Goal: Task Accomplishment & Management: Use online tool/utility

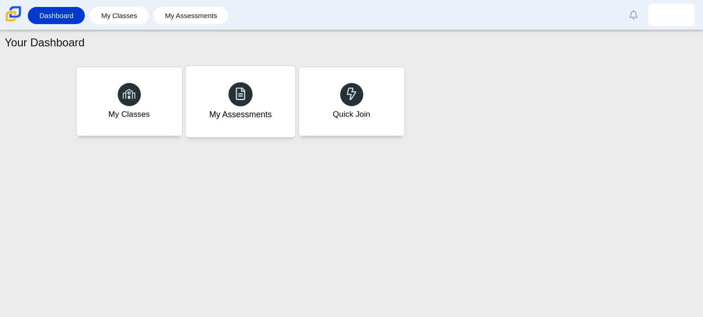
click at [239, 106] on div at bounding box center [241, 94] width 24 height 24
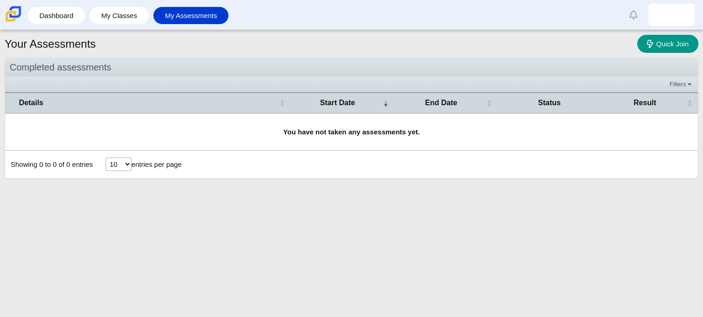
click at [14, 22] on img at bounding box center [13, 13] width 19 height 19
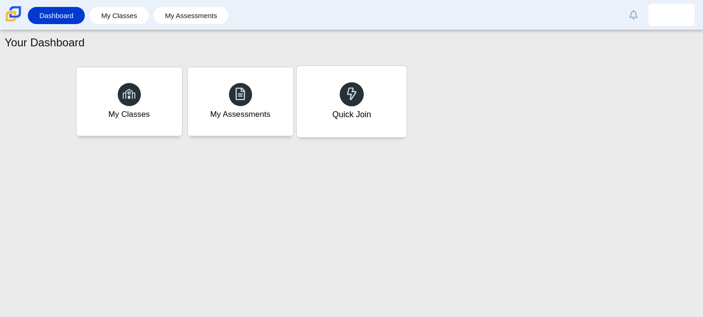
click at [361, 121] on div "Quick Join" at bounding box center [352, 101] width 110 height 71
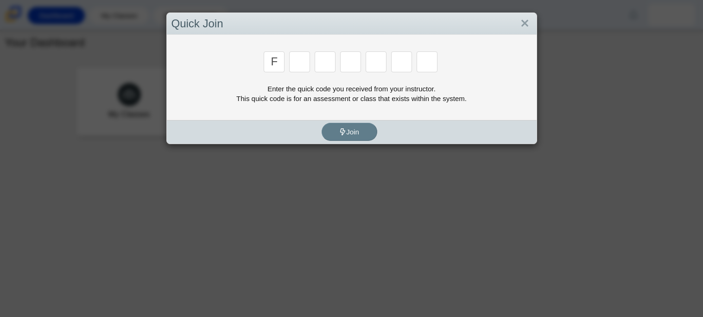
type input "f"
type input "7"
type input "m"
type input "c"
type input "h"
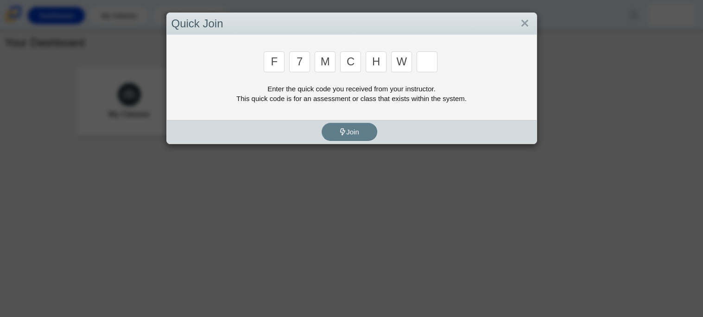
type input "w"
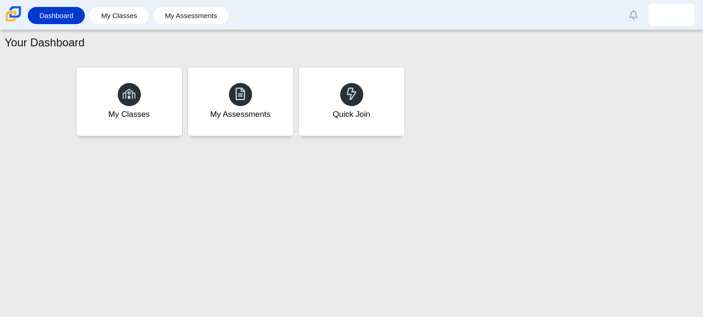
type input "k"
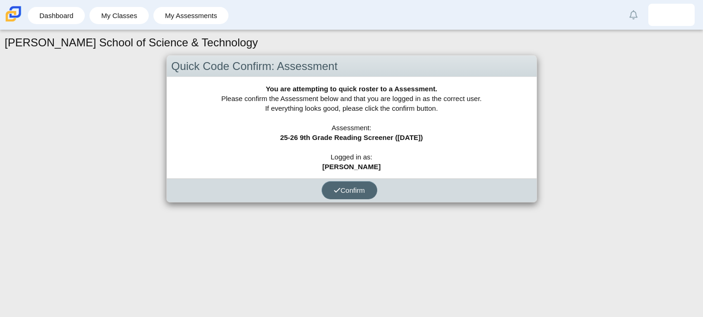
click at [347, 194] on button "Confirm" at bounding box center [350, 190] width 56 height 18
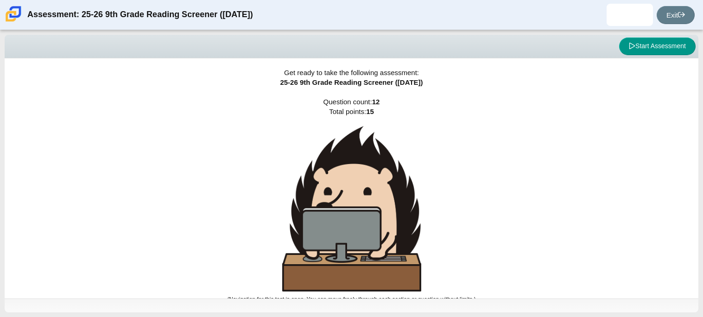
scroll to position [6, 0]
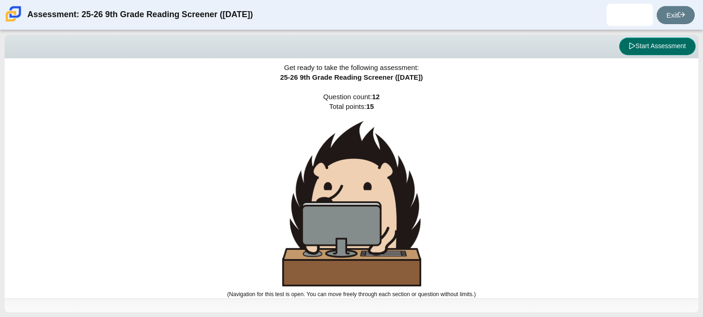
click at [654, 46] on button "Start Assessment" at bounding box center [657, 47] width 76 height 18
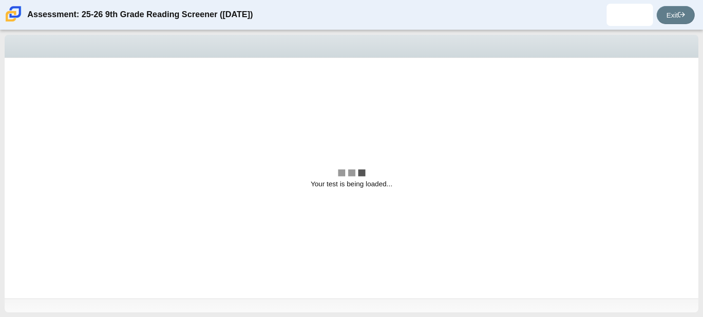
scroll to position [0, 0]
select select "ccc5b315-3c7c-471c-bf90-f22c8299c798"
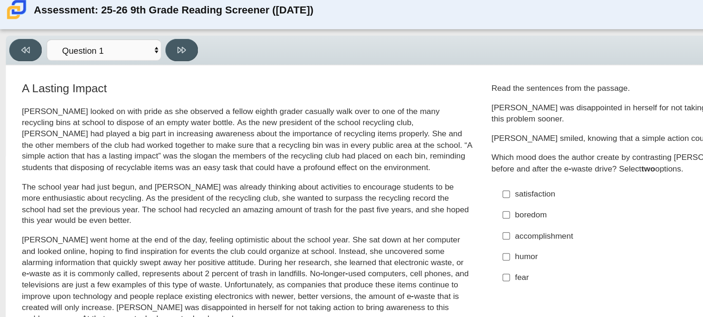
scroll to position [1, 0]
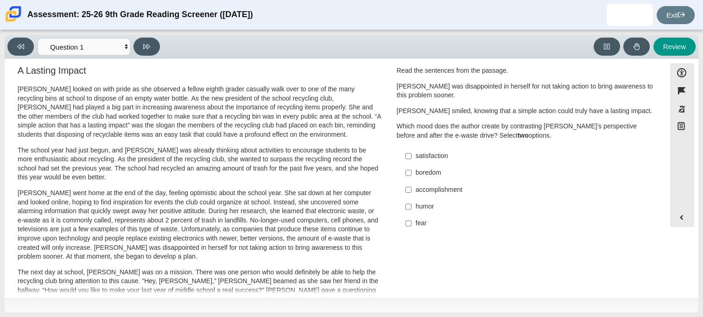
scroll to position [10, 0]
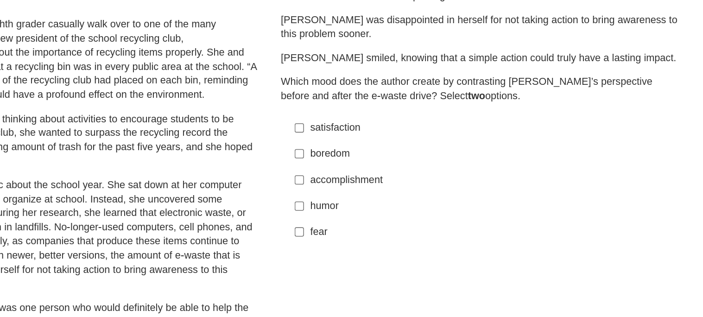
click at [431, 188] on div "accomplishment" at bounding box center [533, 188] width 234 height 9
click at [412, 188] on input "accomplishment accomplishment" at bounding box center [409, 188] width 6 height 17
checkbox input "true"
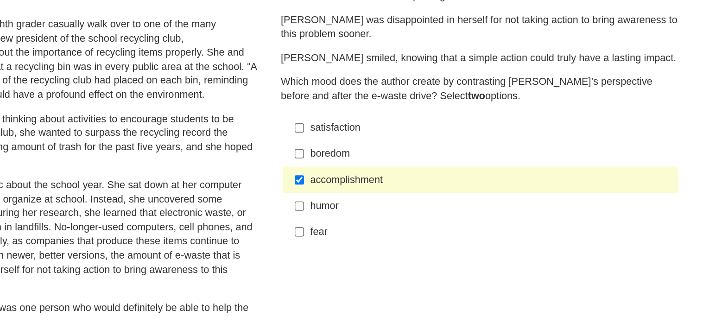
click at [420, 220] on div "fear" at bounding box center [533, 221] width 234 height 9
click at [412, 220] on input "fear fear" at bounding box center [409, 222] width 6 height 17
checkbox input "true"
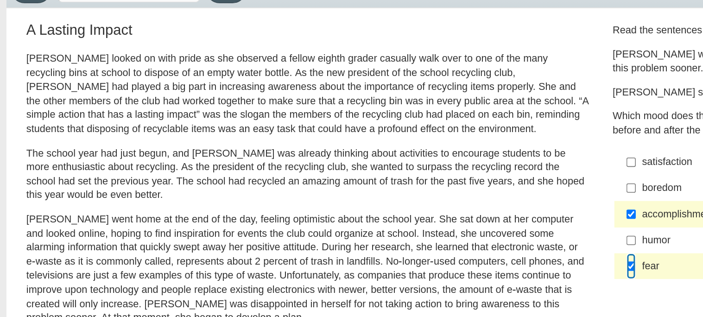
scroll to position [6, 0]
click at [408, 158] on input "satisfaction satisfaction" at bounding box center [409, 159] width 6 height 17
checkbox input "true"
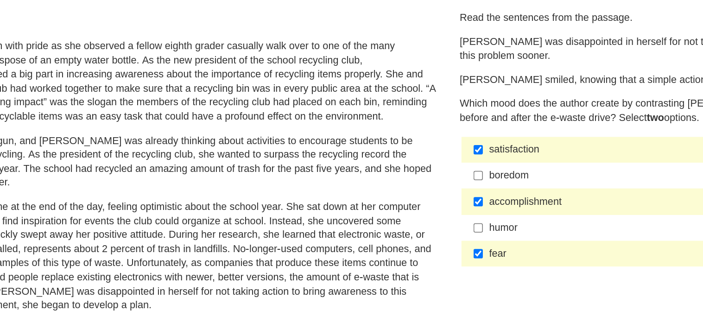
click at [446, 233] on label "fear fear" at bounding box center [526, 226] width 254 height 17
click at [412, 233] on input "fear fear" at bounding box center [409, 226] width 6 height 17
checkbox input "false"
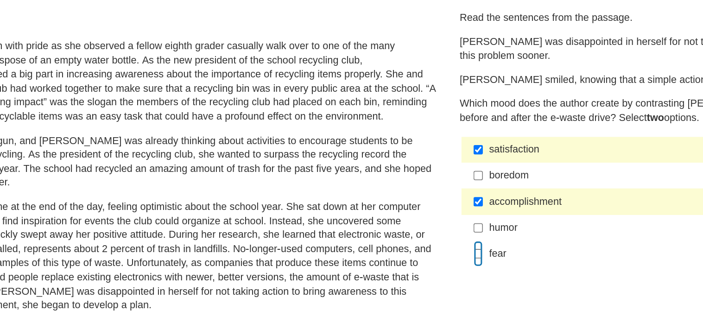
scroll to position [0, 0]
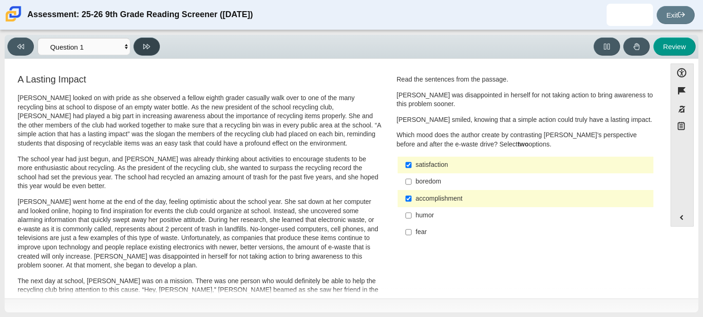
click at [146, 46] on icon at bounding box center [146, 46] width 7 height 7
select select "0ff64528-ffd7-428d-b192-babfaadd44e8"
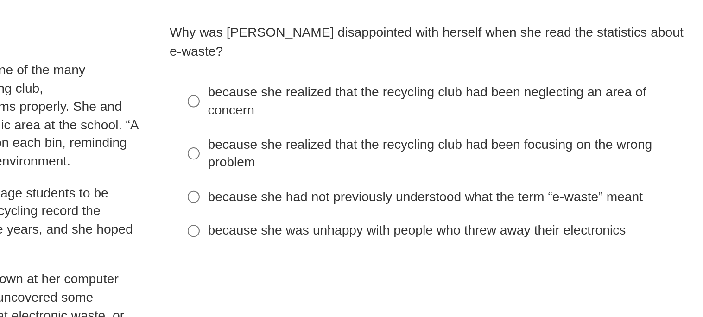
click at [569, 105] on div "because she realized that the recycling club had been neglecting an area of con…" at bounding box center [533, 114] width 234 height 18
click at [412, 103] on input "because she realized that the recycling club had been neglecting an area of con…" at bounding box center [409, 114] width 6 height 26
radio input "true"
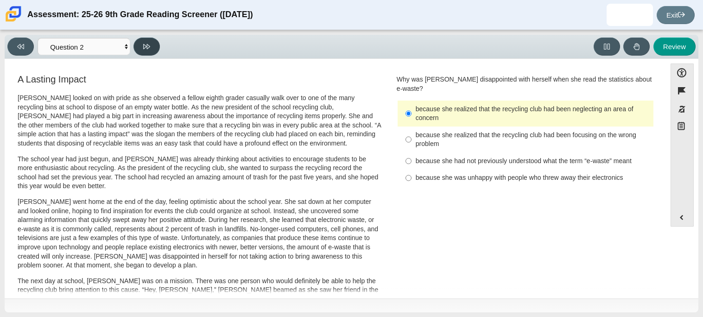
drag, startPoint x: 140, startPoint y: 46, endPoint x: 157, endPoint y: 94, distance: 51.3
click at [157, 94] on div "Viewing Question 2 of 12 in Pacing Mode Questions Question 1 Question 2 Questio…" at bounding box center [352, 174] width 694 height 278
click at [150, 45] on icon at bounding box center [146, 46] width 7 height 5
select select "7ce3d843-6974-4858-901c-1ff39630e843"
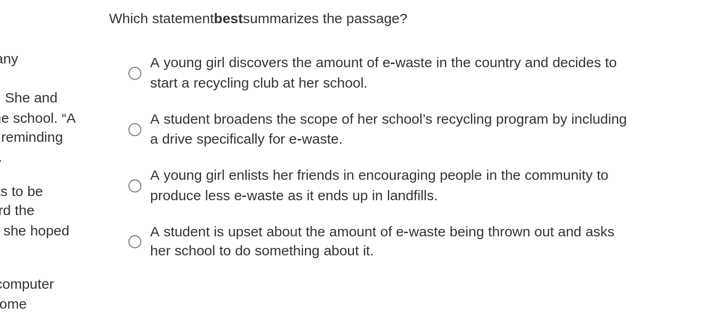
click at [587, 125] on div "A student broadens the scope of her school’s recycling program by including a d…" at bounding box center [533, 130] width 234 height 18
click at [412, 125] on input "A student broadens the scope of her school’s recycling program by including a d…" at bounding box center [409, 131] width 6 height 26
radio input "true"
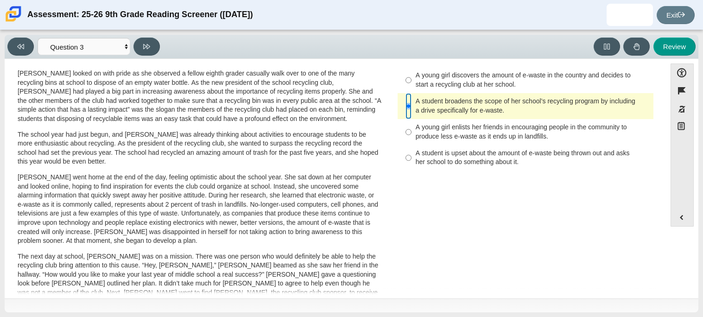
scroll to position [39, 0]
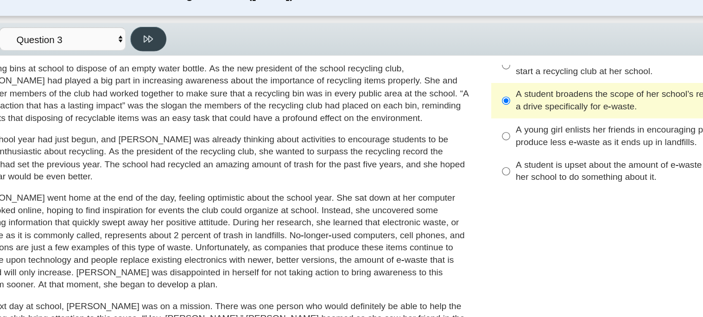
click at [145, 46] on icon at bounding box center [146, 46] width 7 height 7
select select "ca9ea0f1-49c5-4bd1-83b0-472c18652b42"
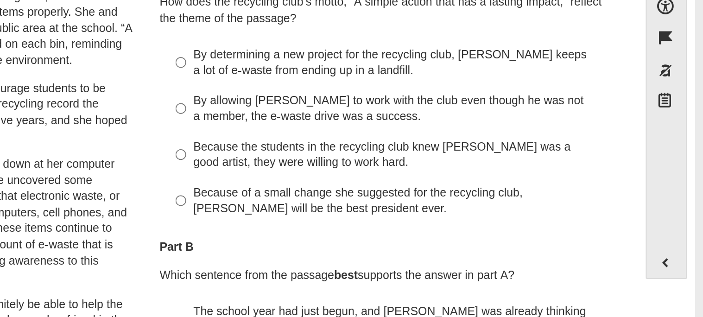
scroll to position [41, 0]
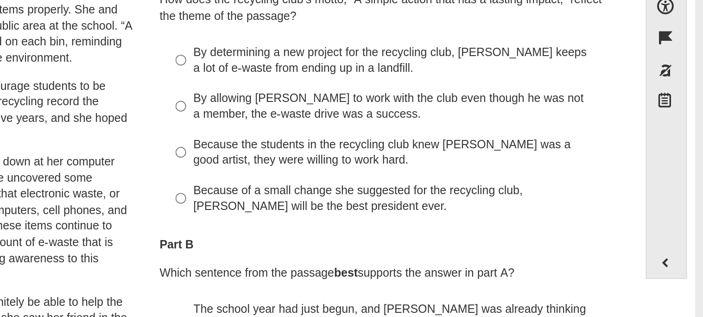
click at [580, 180] on div "Because of a small change she suggested for the recycling club, [PERSON_NAME] w…" at bounding box center [533, 181] width 234 height 18
click at [412, 180] on input "Because of a small change she suggested for the recycling club, [PERSON_NAME] w…" at bounding box center [409, 181] width 6 height 26
radio input "true"
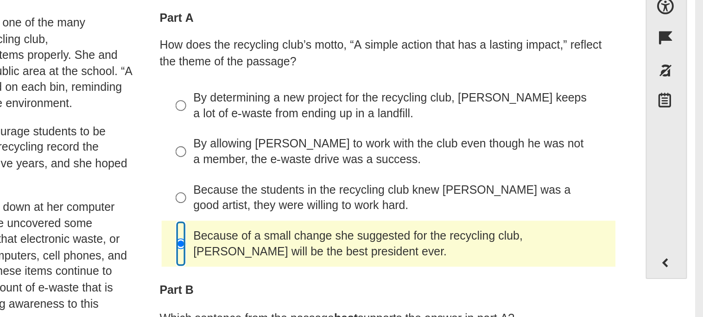
scroll to position [0, 0]
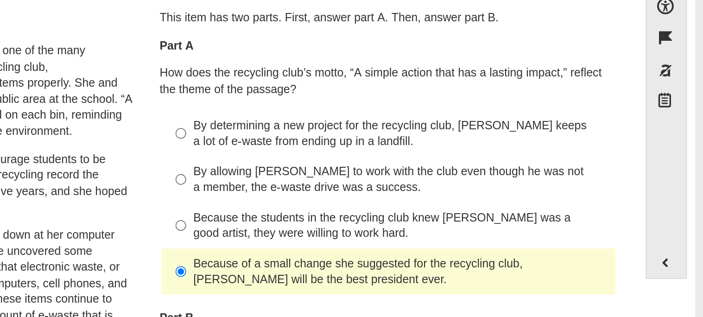
click at [567, 145] on div "By determining a new project for the recycling club, [PERSON_NAME] keeps a lot …" at bounding box center [533, 145] width 234 height 18
click at [412, 145] on input "By determining a new project for the recycling club, [PERSON_NAME] keeps a lot …" at bounding box center [409, 145] width 6 height 26
radio input "true"
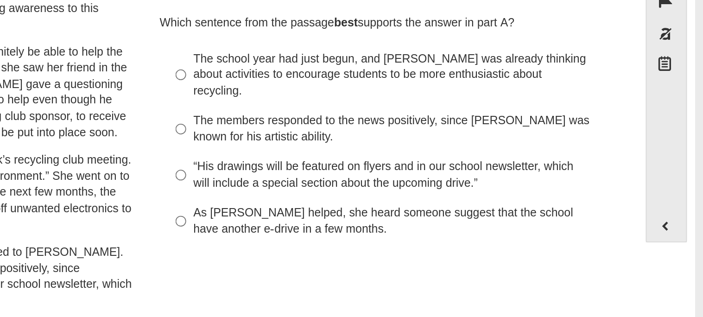
scroll to position [160, 0]
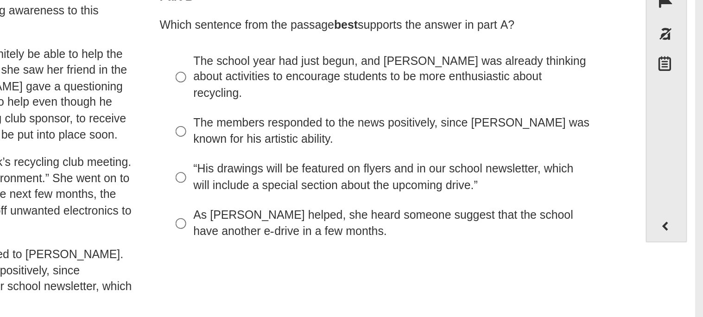
click at [437, 207] on div "As [PERSON_NAME] helped, she heard someone suggest that the school have another…" at bounding box center [533, 216] width 234 height 18
click at [412, 203] on input "As [PERSON_NAME] helped, she heard someone suggest that the school have another…" at bounding box center [409, 216] width 6 height 26
radio input "true"
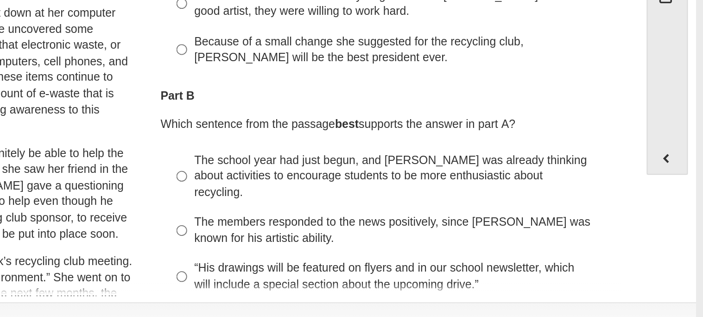
scroll to position [67, 0]
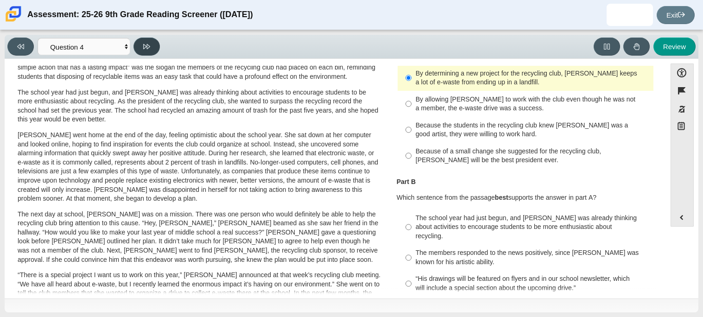
click at [140, 43] on button at bounding box center [147, 47] width 26 height 18
select select "e41f1a79-e29f-4095-8030-a53364015bed"
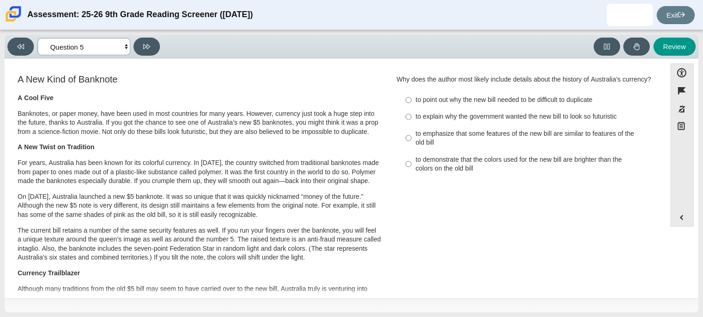
click at [85, 41] on select "Questions Question 1 Question 2 Question 3 Question 4 Question 5 Question 6 Que…" at bounding box center [84, 46] width 93 height 17
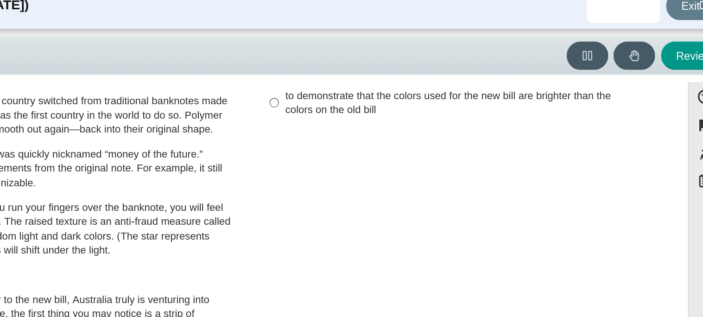
scroll to position [0, 0]
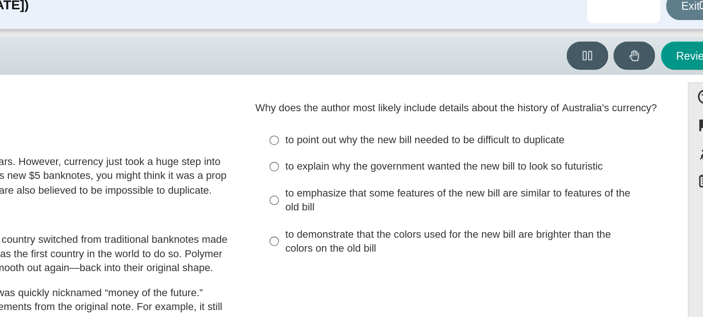
click at [564, 134] on div "to emphasize that some features of the new bill are similar to features of the …" at bounding box center [533, 138] width 234 height 18
click at [412, 134] on input "to emphasize that some features of the new bill are similar to features of the …" at bounding box center [409, 138] width 6 height 26
radio input "true"
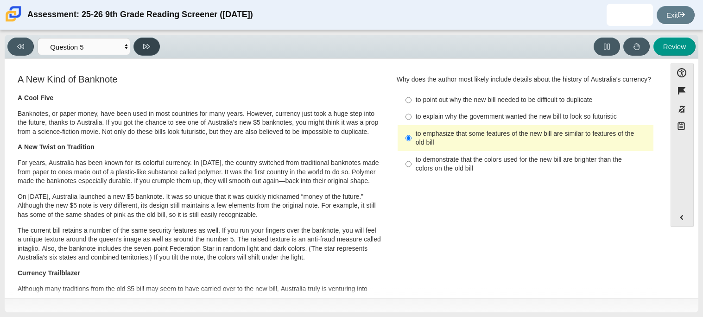
click at [139, 41] on button at bounding box center [147, 47] width 26 height 18
select select "69146e31-7b3d-4a3e-9ce6-f30c24342ae0"
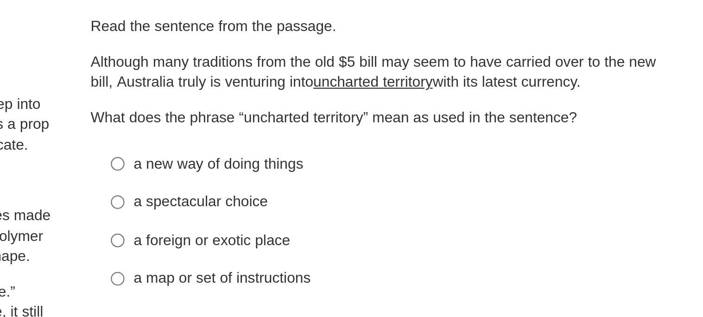
click at [456, 139] on div "a new way of doing things" at bounding box center [533, 140] width 234 height 9
click at [412, 139] on input "a new way of doing things a new way of doing things" at bounding box center [409, 140] width 6 height 17
radio input "true"
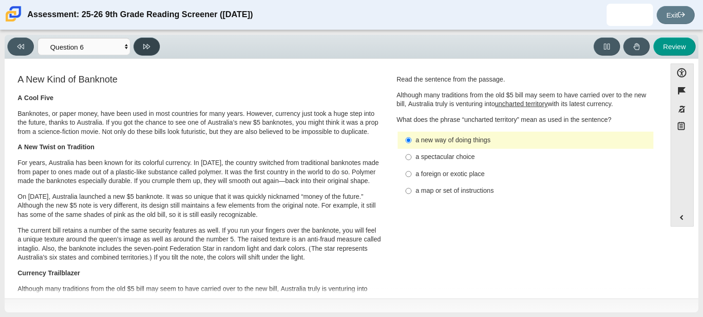
click at [140, 47] on button at bounding box center [147, 47] width 26 height 18
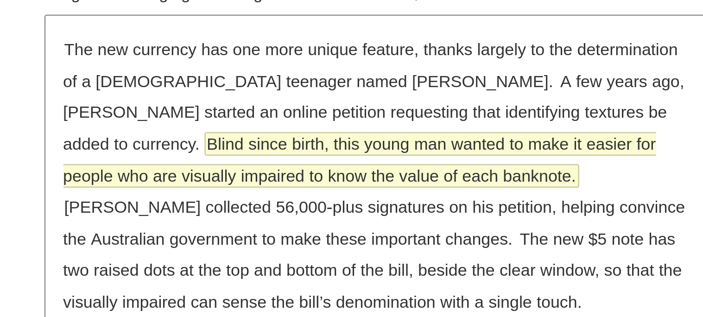
click at [618, 143] on span "Blind since birth, this young man wanted to make it easier for people who are v…" at bounding box center [520, 153] width 232 height 21
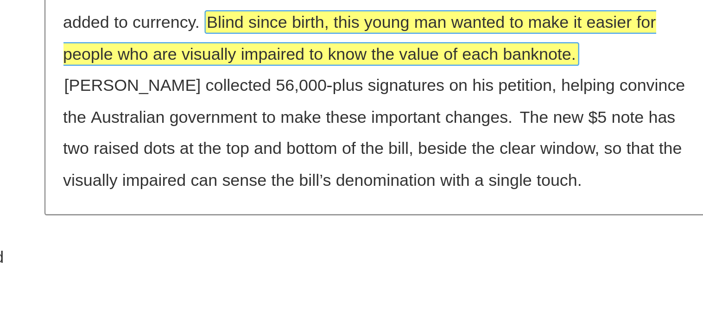
scroll to position [51, 0]
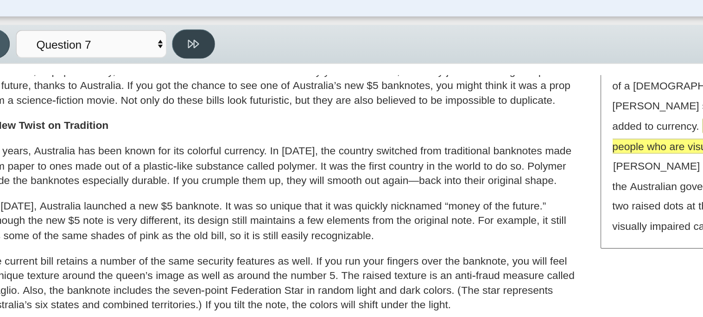
click at [140, 49] on button at bounding box center [147, 47] width 26 height 18
select select "ea8338c2-a6a3-418e-a305-2b963b54a290"
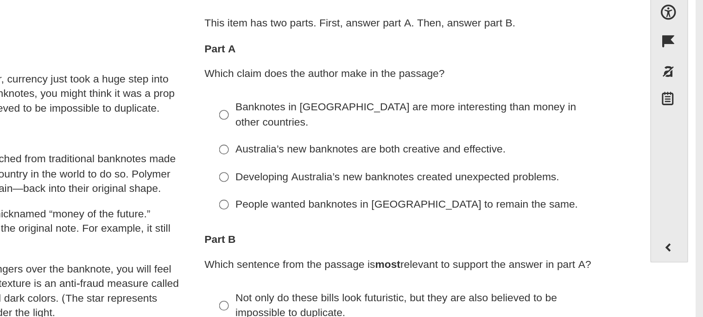
scroll to position [0, 0]
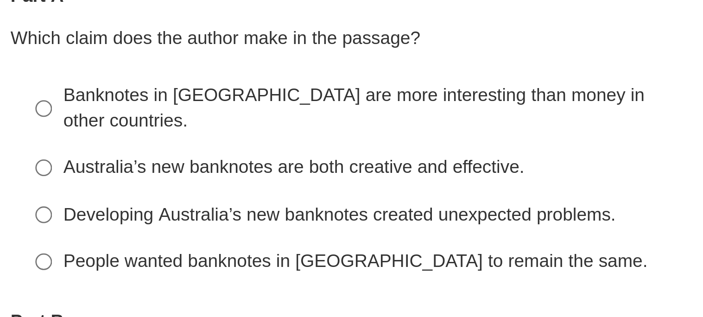
click at [535, 153] on div "Australia’s new banknotes are both creative and effective." at bounding box center [533, 157] width 234 height 9
click at [412, 151] on input "Australia’s new banknotes are both creative and effective. Australia’s new bank…" at bounding box center [409, 157] width 6 height 17
radio input "true"
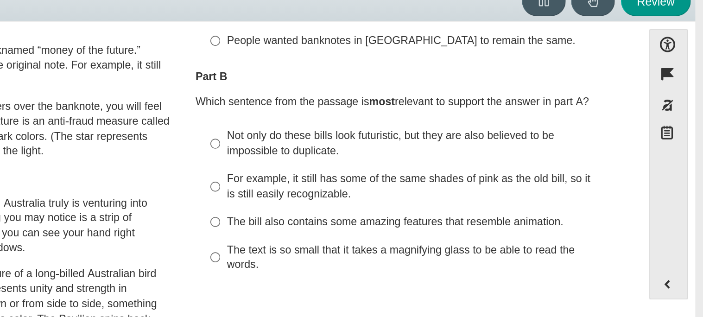
scroll to position [121, 0]
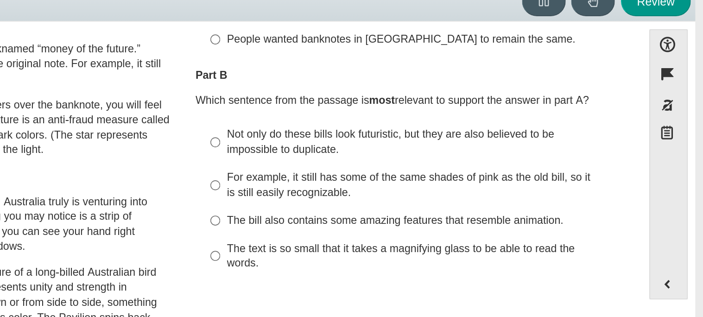
click at [507, 148] on div "For example, it still has some of the same shades of pink as the old bill, so i…" at bounding box center [533, 157] width 234 height 18
click at [412, 147] on input "For example, it still has some of the same shades of pink as the old bill, so i…" at bounding box center [409, 158] width 6 height 26
radio input "true"
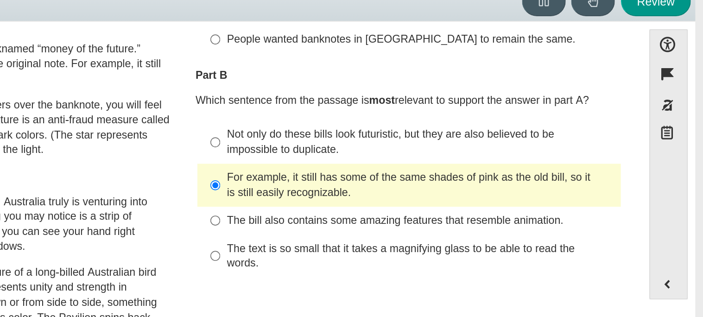
click at [490, 174] on div "The bill also contains some amazing features that resemble animation." at bounding box center [533, 178] width 234 height 9
click at [412, 174] on input "The bill also contains some amazing features that resemble animation. The bill …" at bounding box center [409, 179] width 6 height 17
radio input "true"
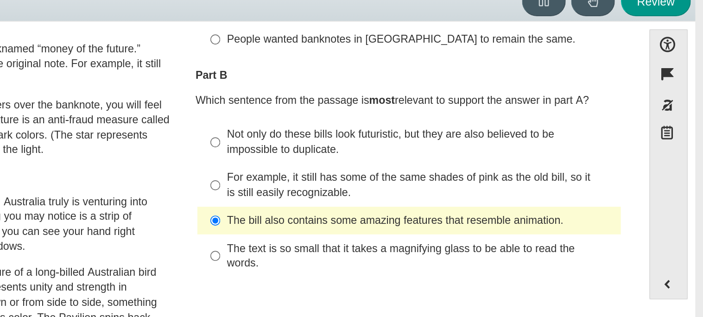
click at [512, 191] on div "The text is so small that it takes a magnifying glass to be able to read the wo…" at bounding box center [533, 200] width 234 height 18
click at [412, 190] on input "The text is so small that it takes a magnifying glass to be able to read the wo…" at bounding box center [409, 200] width 6 height 26
radio input "true"
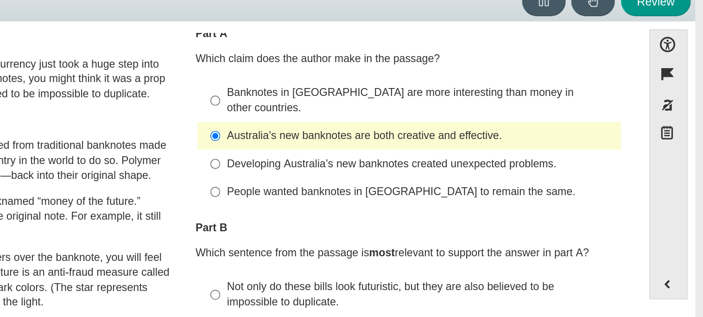
scroll to position [24, 0]
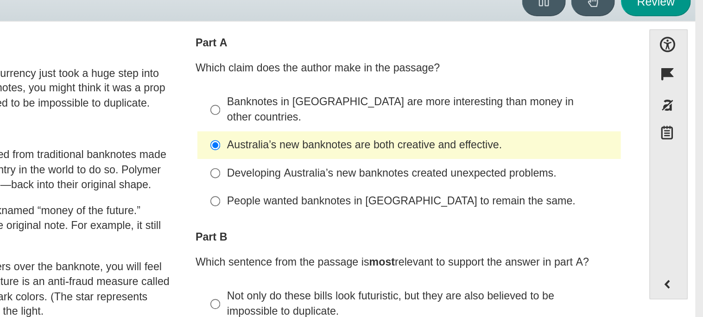
click at [490, 220] on div "Not only do these bills look futuristic, but they are also believed to be impos…" at bounding box center [533, 229] width 234 height 18
click at [412, 216] on input "Not only do these bills look futuristic, but they are also believed to be impos…" at bounding box center [409, 229] width 6 height 26
radio input "true"
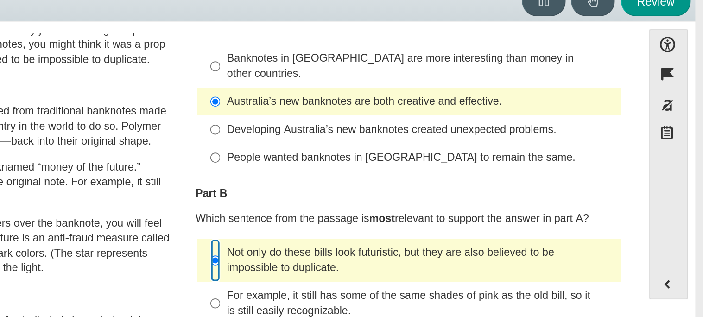
scroll to position [53, 0]
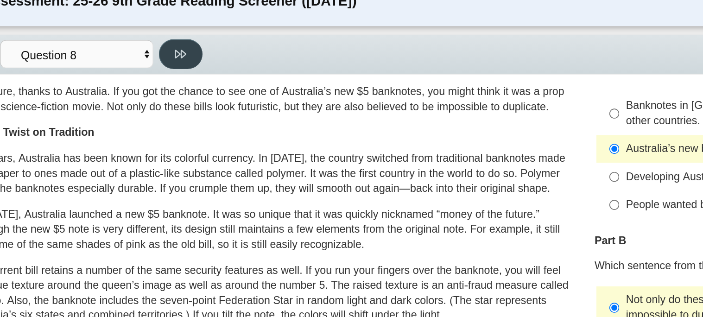
click at [147, 47] on icon at bounding box center [146, 46] width 7 height 5
select select "89f058d6-b15c-4ef5-a4b3-fdaffb8868b6"
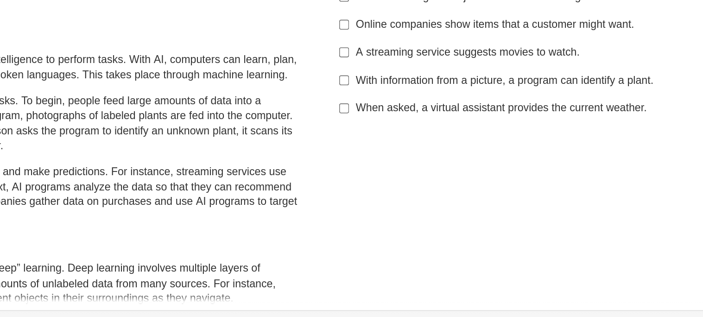
click at [416, 147] on div "A streaming service suggests movies to watch." at bounding box center [533, 142] width 234 height 9
click at [412, 147] on input "A streaming service suggests movies to watch. A streaming service suggests movi…" at bounding box center [409, 142] width 6 height 17
checkbox input "true"
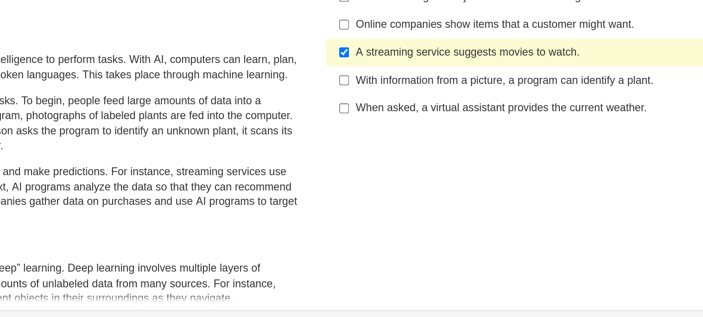
click at [425, 157] on div "With information from a picture, a program can identify a plant." at bounding box center [533, 159] width 234 height 9
click at [412, 157] on input "With information from a picture, a program can identify a plant. With informati…" at bounding box center [409, 159] width 6 height 17
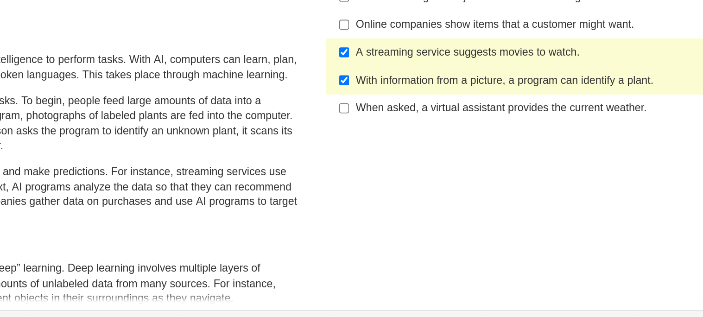
click at [425, 158] on div "With information from a picture, a program can identify a plant." at bounding box center [533, 159] width 234 height 9
click at [412, 158] on input "With information from a picture, a program can identify a plant. With informati…" at bounding box center [409, 159] width 6 height 17
checkbox input "false"
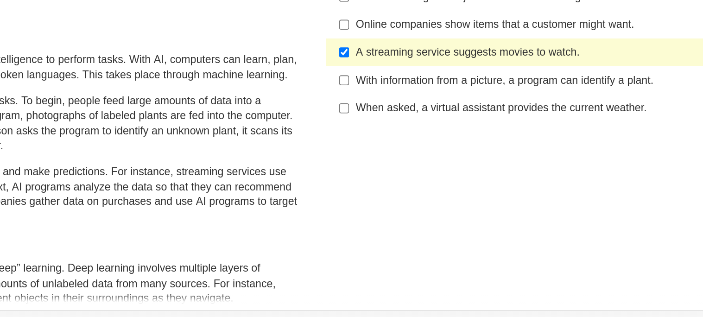
click at [422, 149] on label "A streaming service suggests movies to watch. A streaming service suggests movi…" at bounding box center [526, 142] width 254 height 17
click at [412, 149] on input "A streaming service suggests movies to watch. A streaming service suggests movi…" at bounding box center [409, 142] width 6 height 17
checkbox input "false"
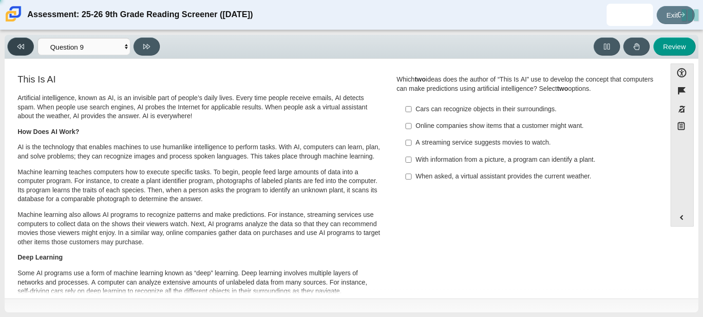
click at [24, 49] on button at bounding box center [20, 47] width 26 height 18
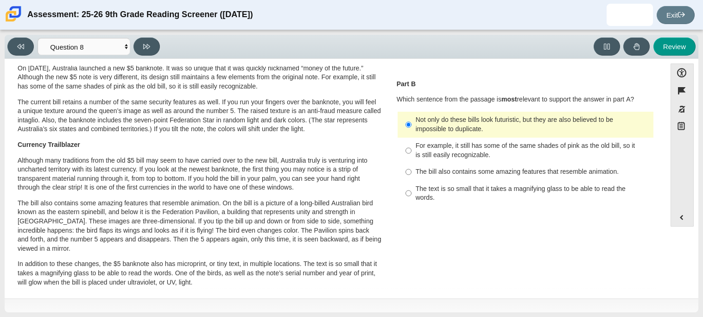
scroll to position [0, 0]
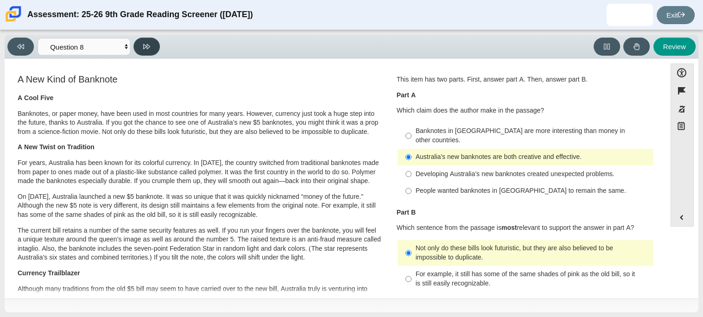
click at [150, 43] on icon at bounding box center [146, 46] width 7 height 7
select select "89f058d6-b15c-4ef5-a4b3-fdaffb8868b6"
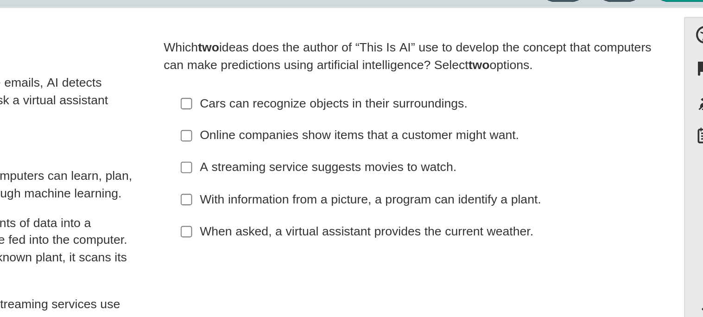
click at [438, 175] on div "When asked, a virtual assistant provides the current weather." at bounding box center [533, 176] width 234 height 9
click at [412, 175] on input "When asked, a virtual assistant provides the current weather. When asked, a vir…" at bounding box center [409, 176] width 6 height 17
checkbox input "true"
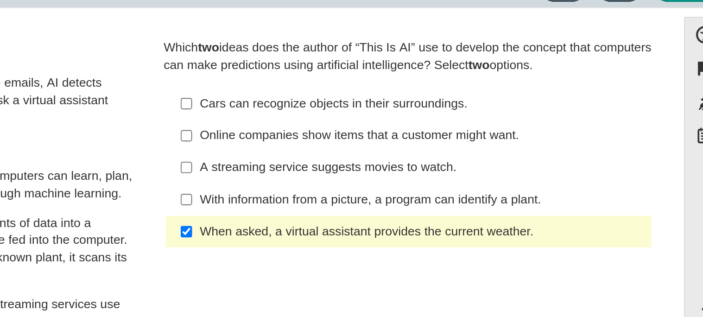
click at [460, 140] on div "A streaming service suggests movies to watch." at bounding box center [533, 142] width 234 height 9
click at [412, 140] on input "A streaming service suggests movies to watch. A streaming service suggests movi…" at bounding box center [409, 142] width 6 height 17
checkbox input "true"
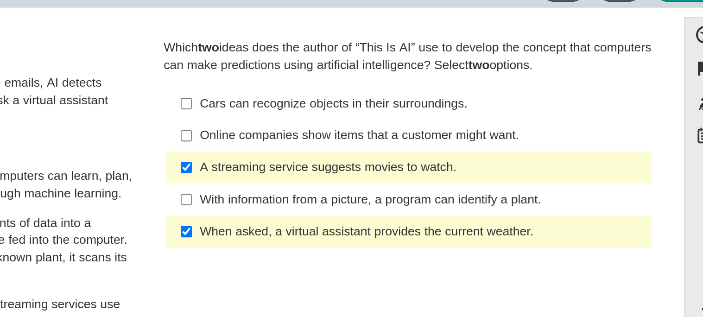
click at [468, 184] on label "When asked, a virtual assistant provides the current weather. When asked, a vir…" at bounding box center [526, 176] width 254 height 17
click at [412, 184] on input "When asked, a virtual assistant provides the current weather. When asked, a vir…" at bounding box center [409, 176] width 6 height 17
checkbox input "false"
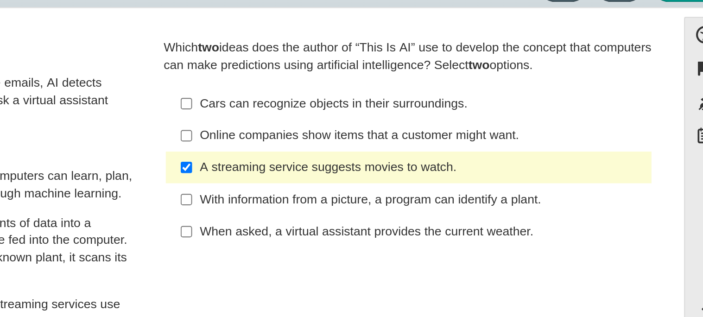
click at [498, 123] on div "Online companies show items that a customer might want." at bounding box center [533, 125] width 234 height 9
click at [412, 123] on input "Online companies show items that a customer might want. Online companies show i…" at bounding box center [409, 126] width 6 height 17
checkbox input "true"
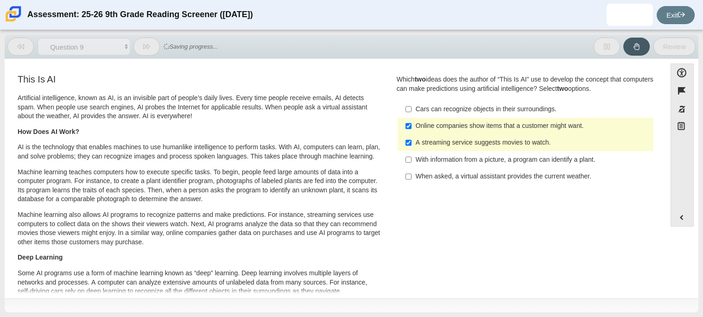
click at [146, 47] on icon at bounding box center [146, 46] width 7 height 7
select select "cdf3c14e-a918-44d1-9b63-3db0fa81641e"
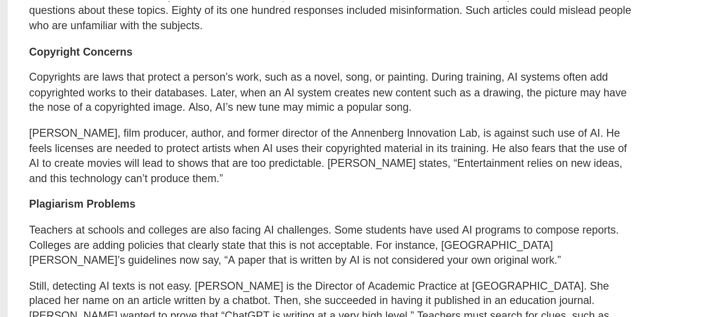
scroll to position [488, 0]
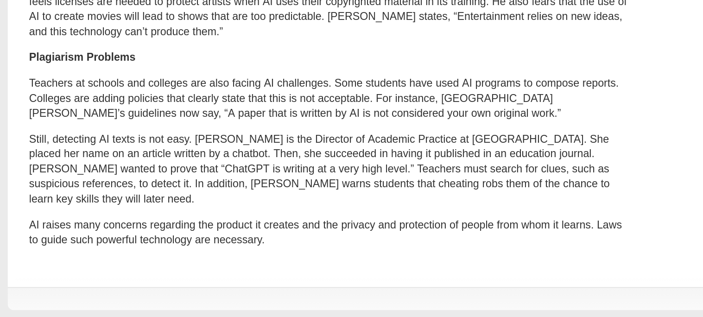
click at [75, 232] on p "Still, detecting AI texts is not easy. [PERSON_NAME] is the Director of Academi…" at bounding box center [200, 227] width 364 height 45
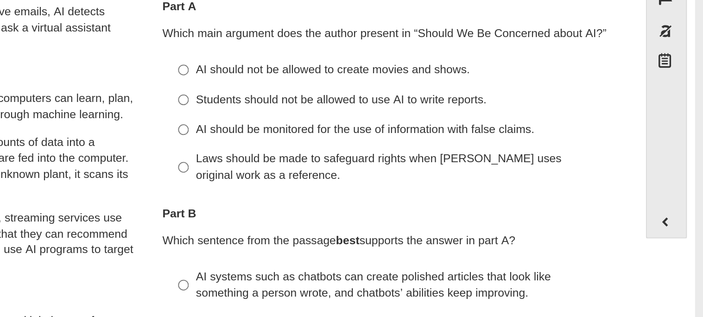
scroll to position [0, 0]
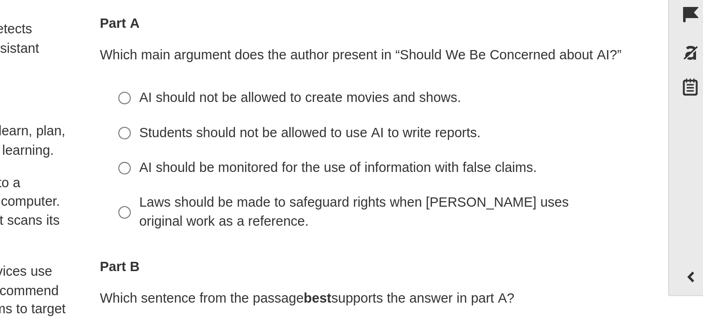
click at [445, 169] on div "AI should be monitored for the use of information with false claims." at bounding box center [533, 164] width 234 height 9
click at [412, 169] on input "AI should be monitored for the use of information with false claims. AI should …" at bounding box center [409, 165] width 6 height 17
radio input "true"
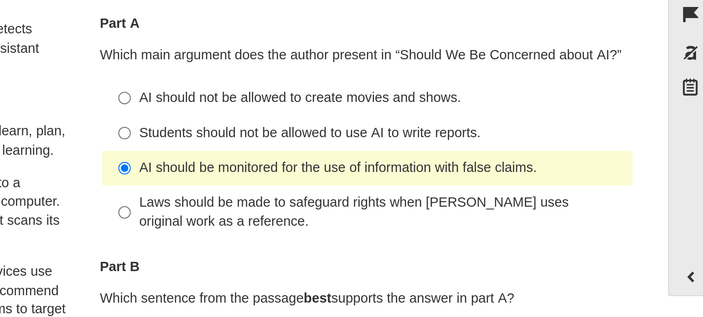
click at [472, 184] on div "Laws should be made to safeguard rights when [PERSON_NAME] uses original work a…" at bounding box center [533, 186] width 234 height 18
click at [412, 184] on input "Laws should be made to safeguard rights when [PERSON_NAME] uses original work a…" at bounding box center [409, 186] width 6 height 26
radio input "true"
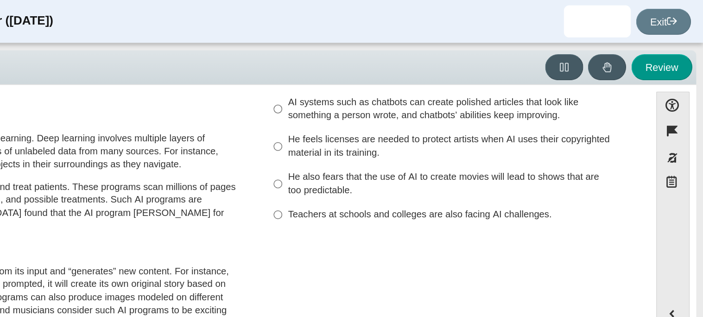
scroll to position [183, 0]
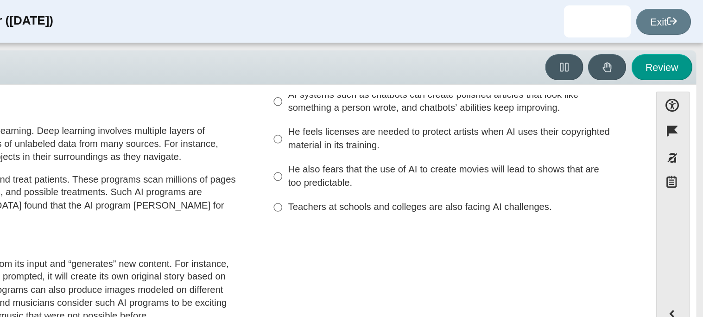
click at [416, 130] on div "He also fears that the use of AI to create movies will lead to shows that are t…" at bounding box center [533, 122] width 234 height 18
click at [412, 130] on input "He also fears that the use of AI to create movies will lead to shows that are t…" at bounding box center [409, 122] width 6 height 26
radio input "true"
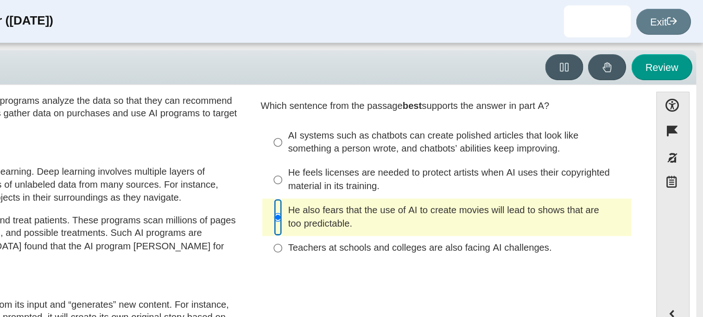
scroll to position [153, 0]
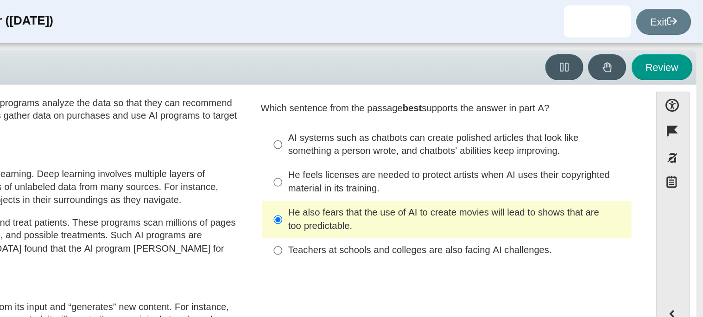
click at [438, 124] on div "He feels licenses are needed to protect artists when AI uses their copyrighted …" at bounding box center [533, 126] width 234 height 18
click at [412, 124] on input "He feels licenses are needed to protect artists when AI uses their copyrighted …" at bounding box center [409, 126] width 6 height 26
radio input "true"
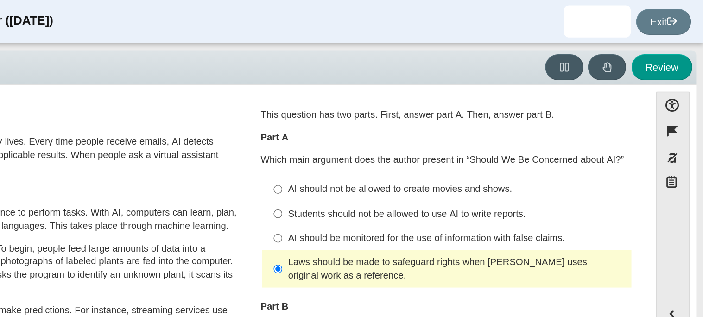
scroll to position [0, 0]
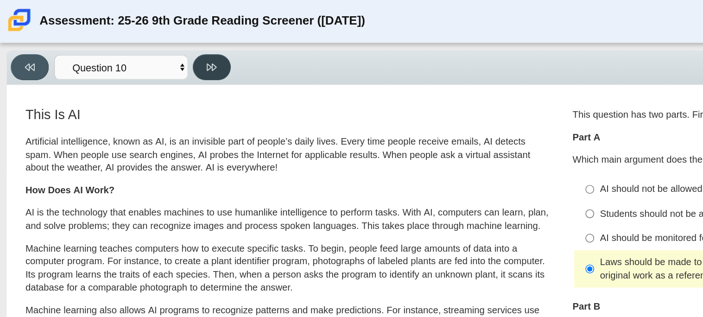
click at [138, 47] on button at bounding box center [147, 47] width 26 height 18
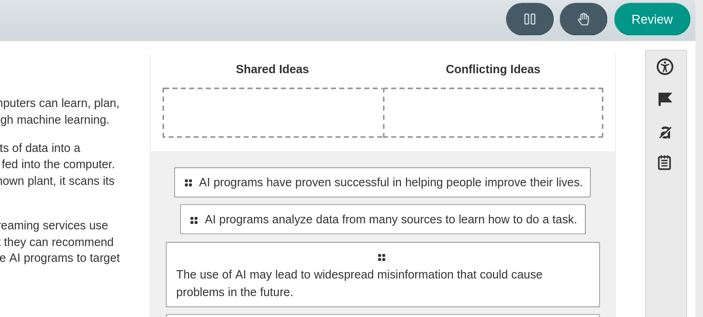
scroll to position [55, 0]
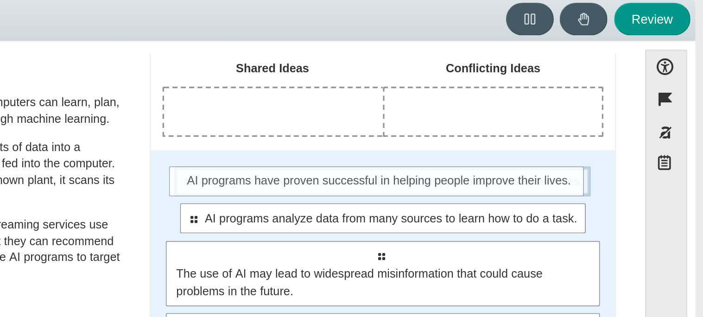
click at [568, 139] on span "AI programs have proven successful in helping people improve their lives." at bounding box center [530, 137] width 212 height 10
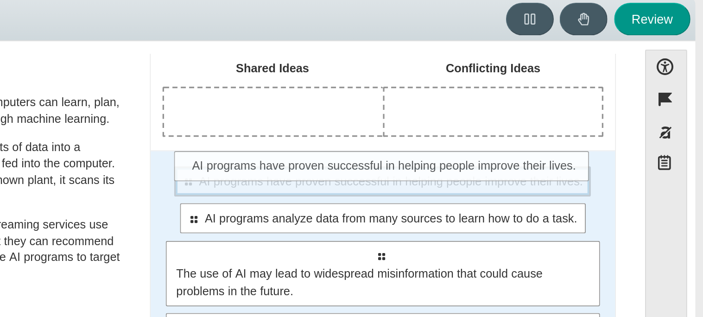
drag, startPoint x: 567, startPoint y: 139, endPoint x: 570, endPoint y: 130, distance: 9.0
click at [570, 130] on div "Select to move response to a response input area. AI programs have proven succe…" at bounding box center [525, 136] width 230 height 17
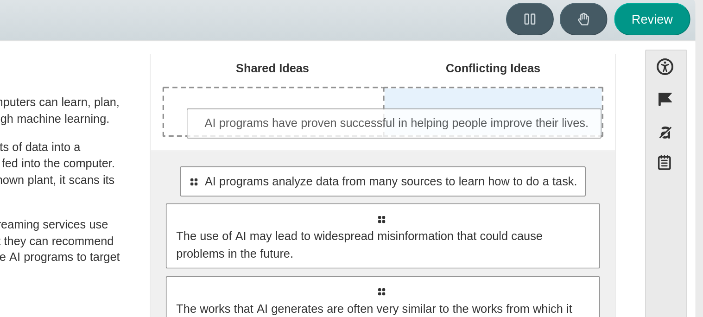
drag, startPoint x: 567, startPoint y: 137, endPoint x: 577, endPoint y: 105, distance: 33.6
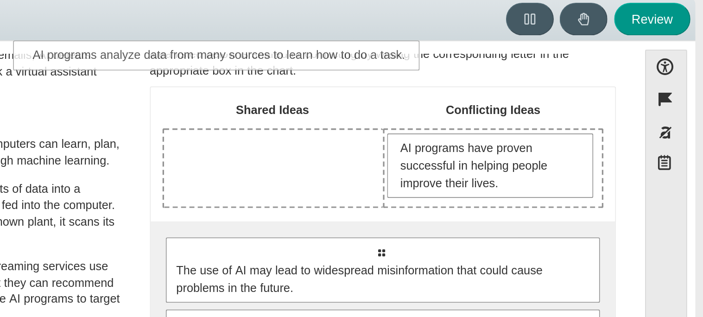
scroll to position [8, 0]
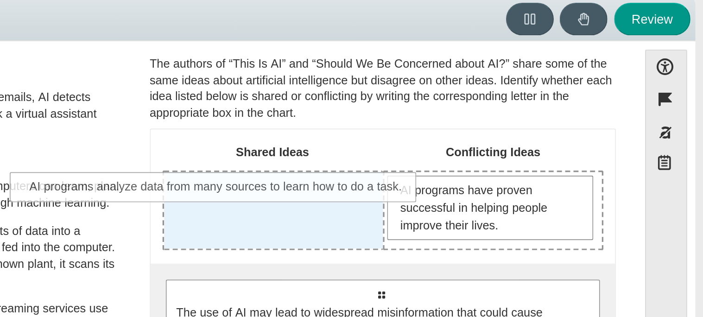
drag, startPoint x: 579, startPoint y: 154, endPoint x: 490, endPoint y: 142, distance: 90.7
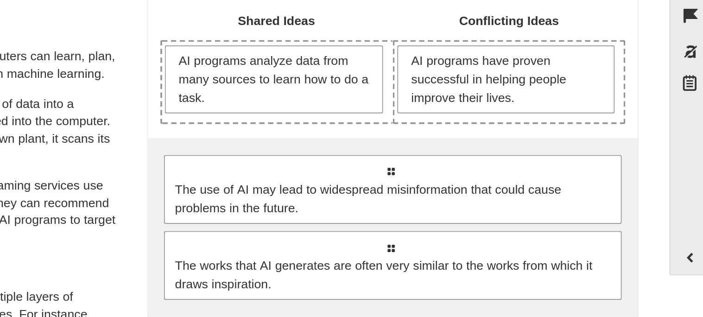
scroll to position [34, 0]
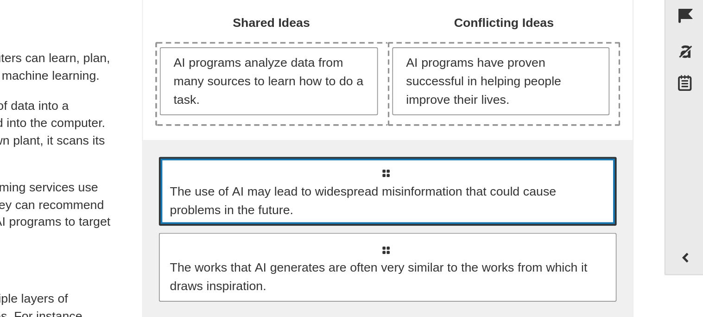
click at [557, 173] on div "Select to move response to a response input area. The use of AI may lead to wid…" at bounding box center [526, 183] width 240 height 36
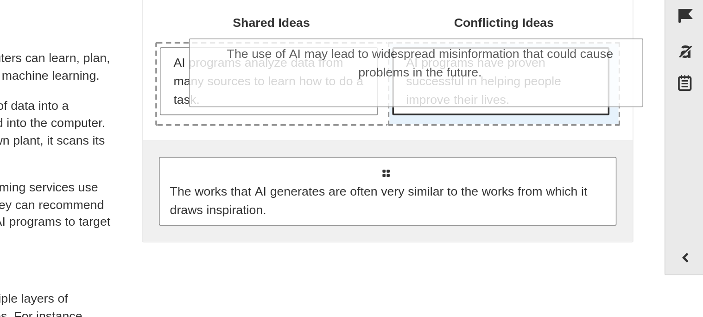
drag, startPoint x: 539, startPoint y: 191, endPoint x: 560, endPoint y: 130, distance: 64.1
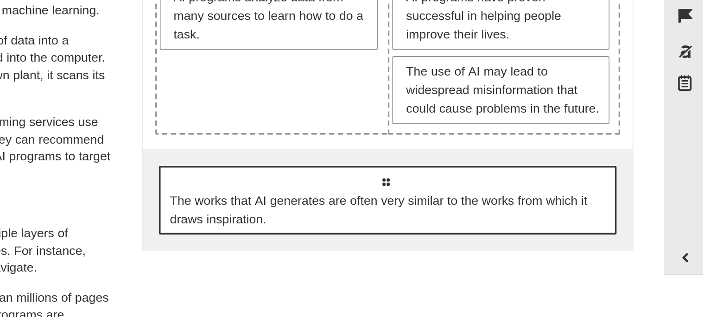
scroll to position [68, 0]
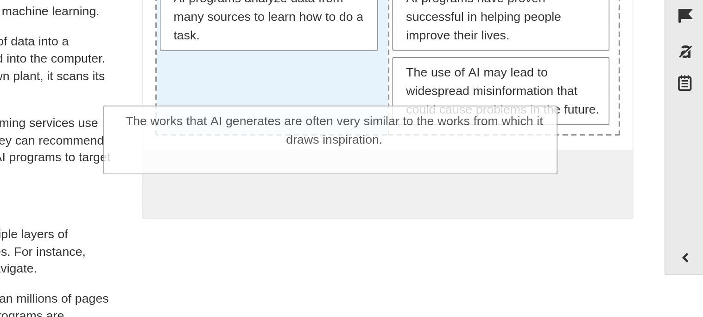
drag, startPoint x: 536, startPoint y: 192, endPoint x: 509, endPoint y: 151, distance: 48.6
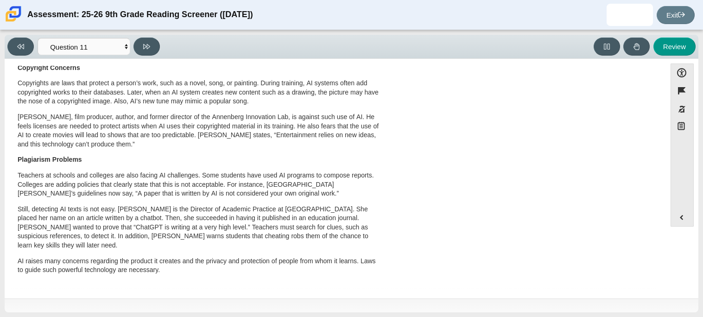
scroll to position [0, 0]
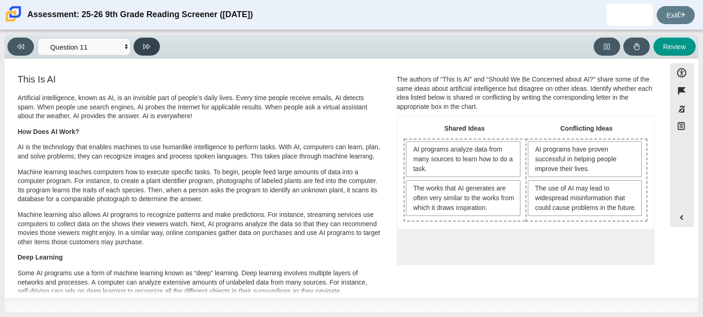
click at [155, 51] on button at bounding box center [147, 47] width 26 height 18
select select "c3effed4-44ce-4a19-bd96-1787f34e9b4c"
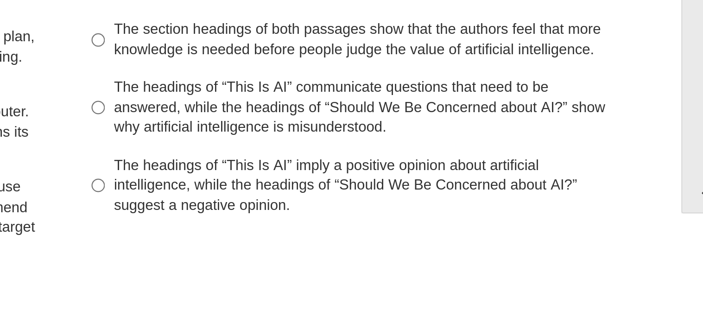
click at [565, 182] on div "The headings of “This Is AI” communicate questions that need to be answered, wh…" at bounding box center [533, 178] width 234 height 27
click at [412, 182] on input "The headings of “This Is AI” communicate questions that need to be answered, wh…" at bounding box center [409, 179] width 6 height 35
radio input "true"
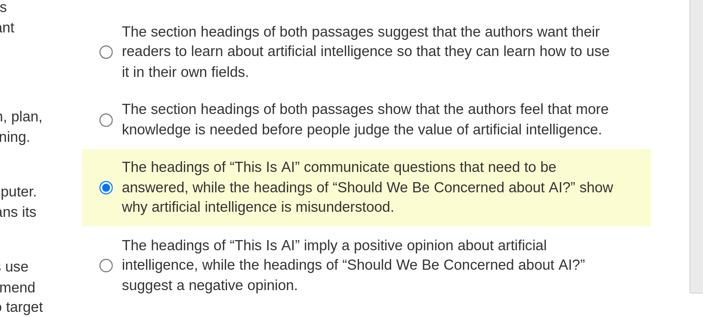
click at [472, 136] on label "The section headings of both passages show that the authors feel that more know…" at bounding box center [526, 149] width 254 height 26
click at [412, 136] on input "The section headings of both passages show that the authors feel that more know…" at bounding box center [409, 149] width 6 height 26
radio input "true"
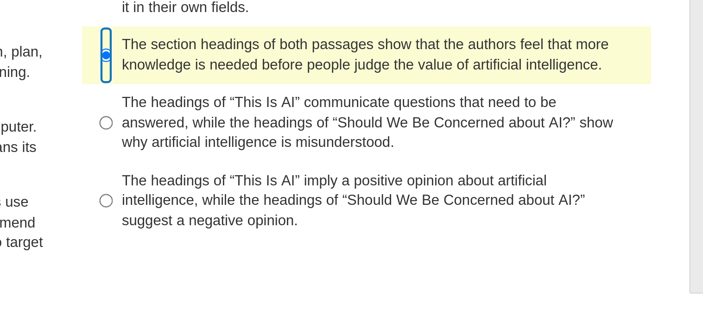
scroll to position [30, 0]
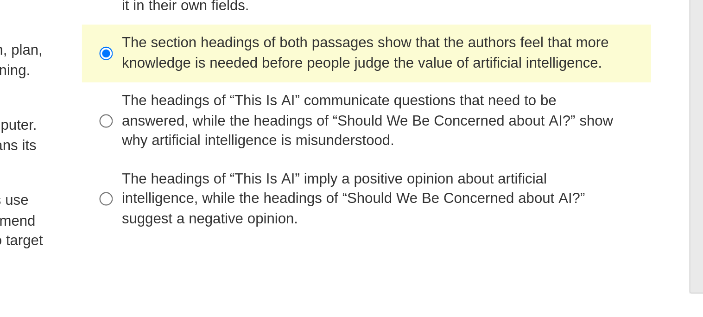
click at [522, 160] on div "The headings of “This Is AI” communicate questions that need to be answered, wh…" at bounding box center [533, 148] width 234 height 27
click at [412, 160] on input "The headings of “This Is AI” communicate questions that need to be answered, wh…" at bounding box center [409, 149] width 6 height 35
radio input "true"
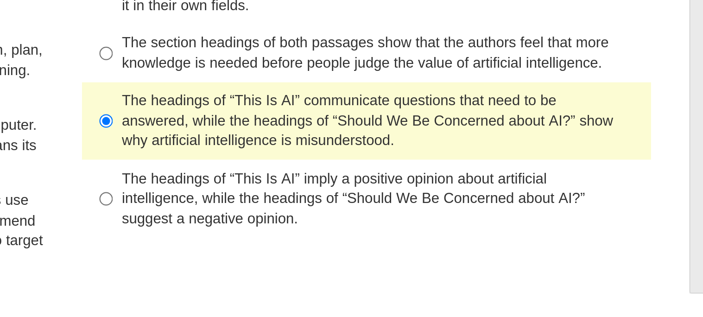
click at [526, 200] on label "The headings of “This Is AI” imply a positive opinion about artificial intellig…" at bounding box center [526, 183] width 254 height 35
click at [412, 200] on input "The headings of “This Is AI” imply a positive opinion about artificial intellig…" at bounding box center [409, 183] width 6 height 35
radio input "true"
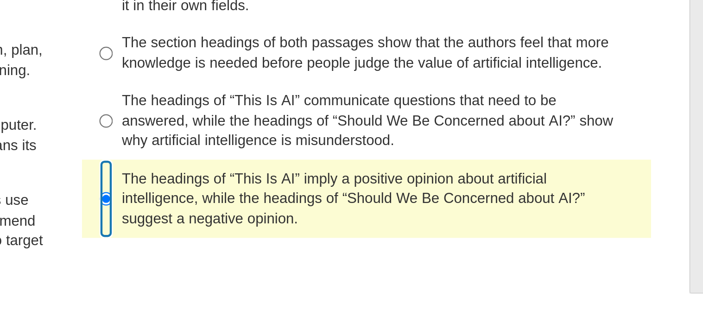
scroll to position [0, 0]
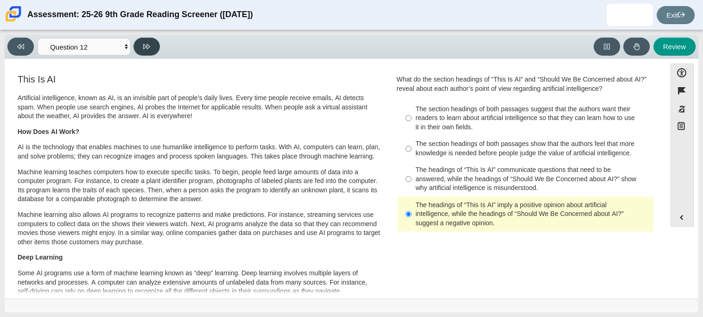
click at [146, 41] on button at bounding box center [147, 47] width 26 height 18
select select "review"
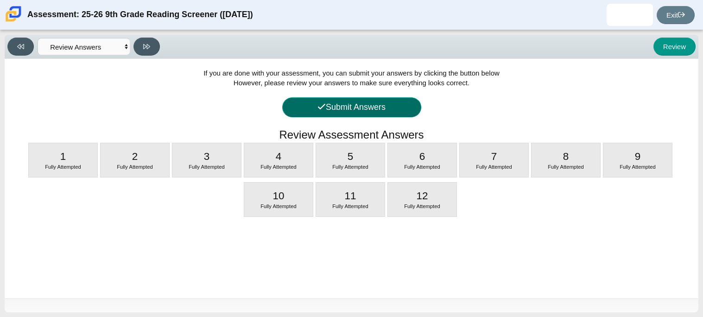
click at [322, 108] on icon at bounding box center [322, 106] width 8 height 8
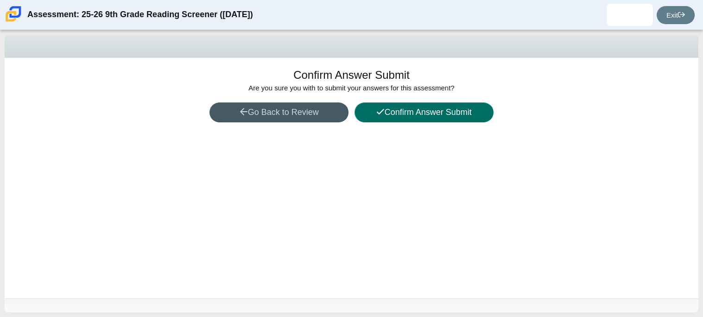
click at [442, 108] on button "Confirm Answer Submit" at bounding box center [424, 112] width 139 height 20
